Goal: Check status

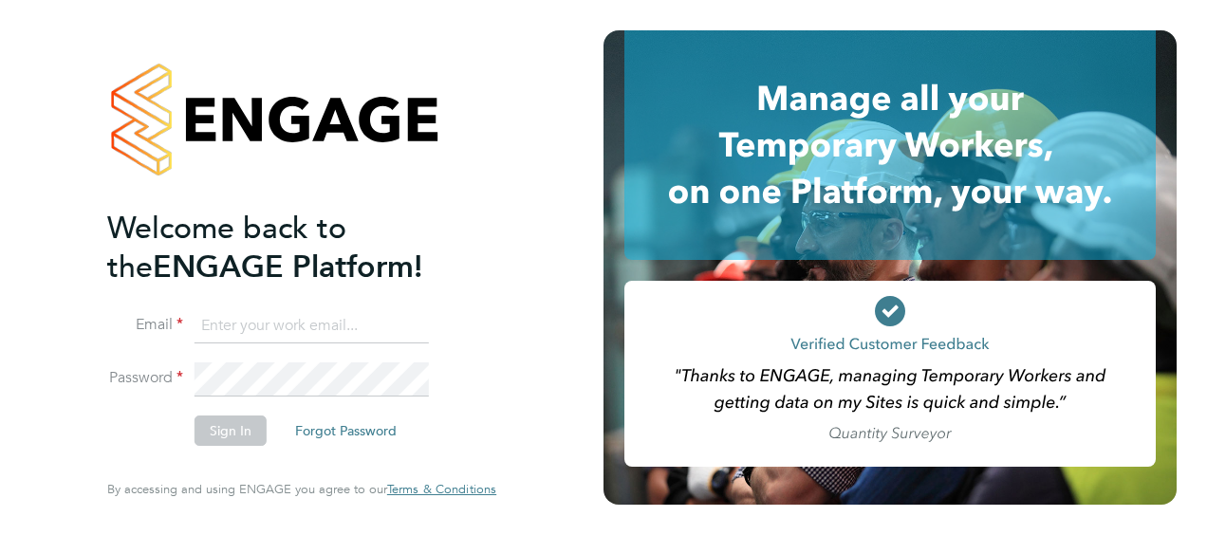
type input "[EMAIL_ADDRESS][DOMAIN_NAME]"
click at [230, 427] on button "Sign In" at bounding box center [230, 430] width 72 height 30
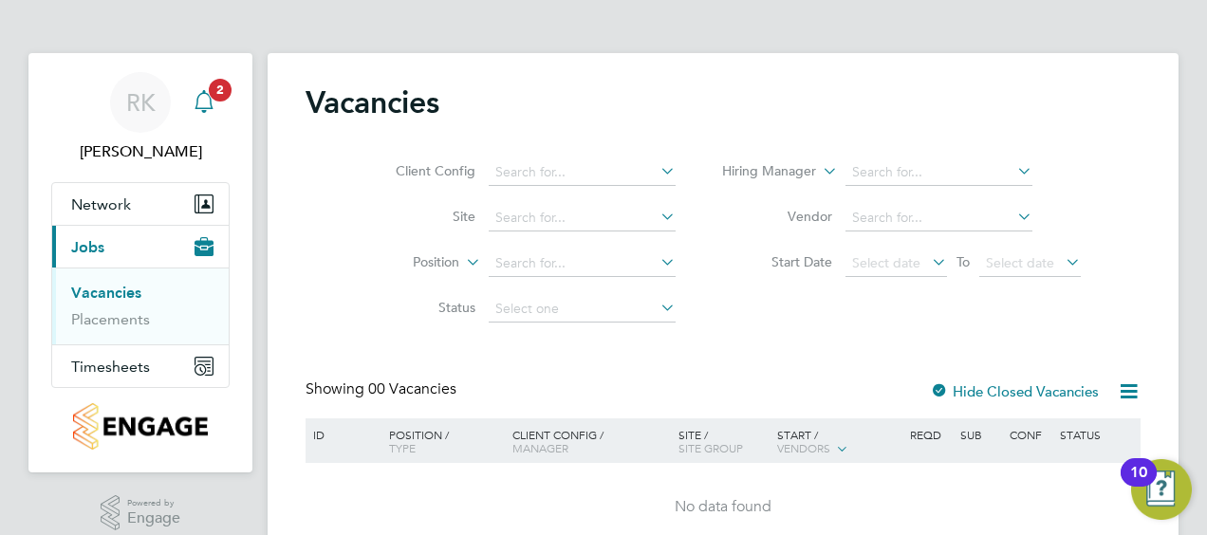
click at [213, 106] on icon "Main navigation" at bounding box center [204, 101] width 23 height 23
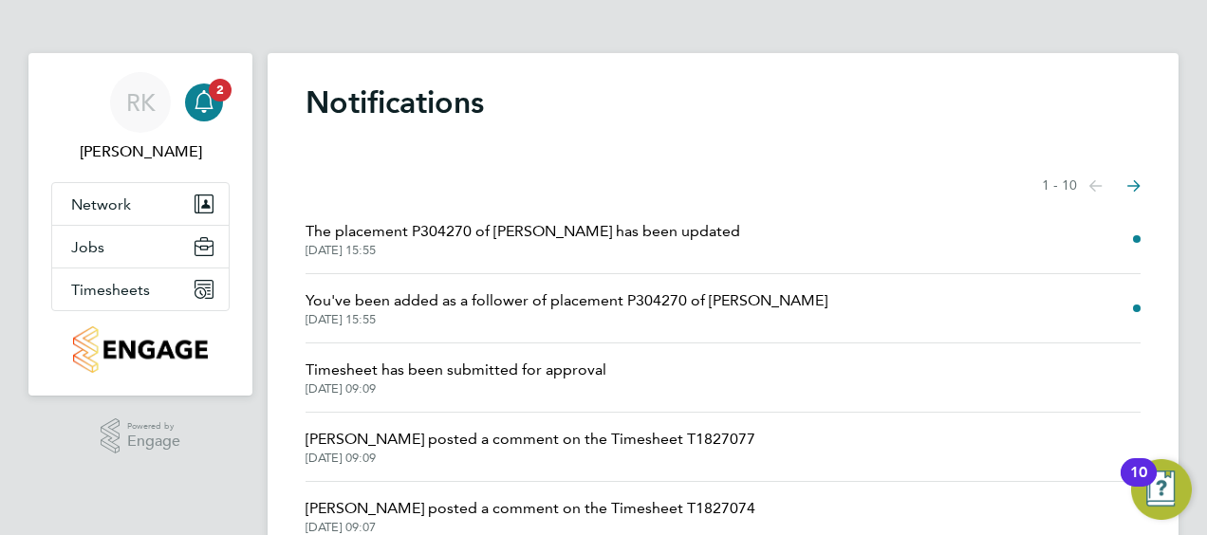
click at [514, 228] on span "The placement P304270 of [PERSON_NAME] has been updated" at bounding box center [522, 231] width 434 height 23
